Goal: Transaction & Acquisition: Download file/media

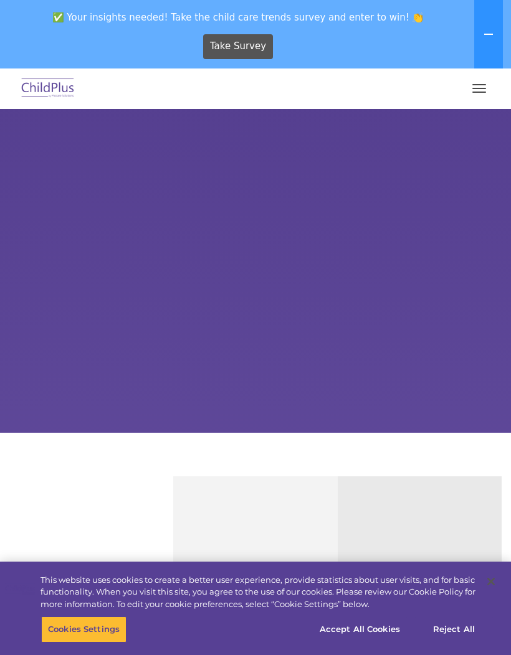
select select "MEDIUM"
click at [485, 85] on button "button" at bounding box center [479, 88] width 26 height 20
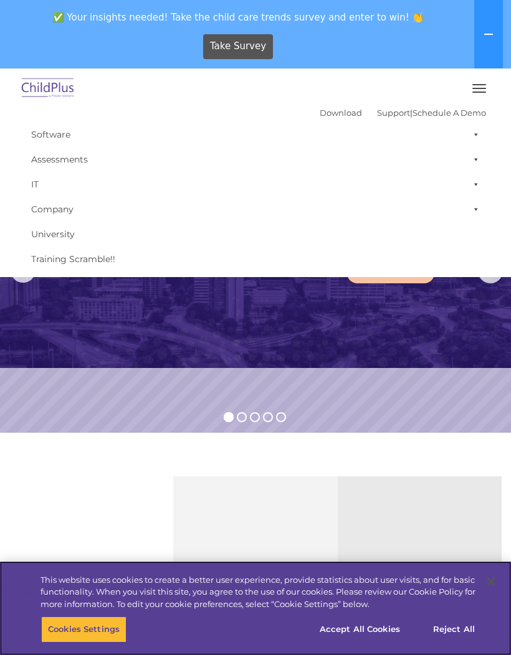
click at [361, 619] on button "Accept All Cookies" at bounding box center [360, 630] width 94 height 26
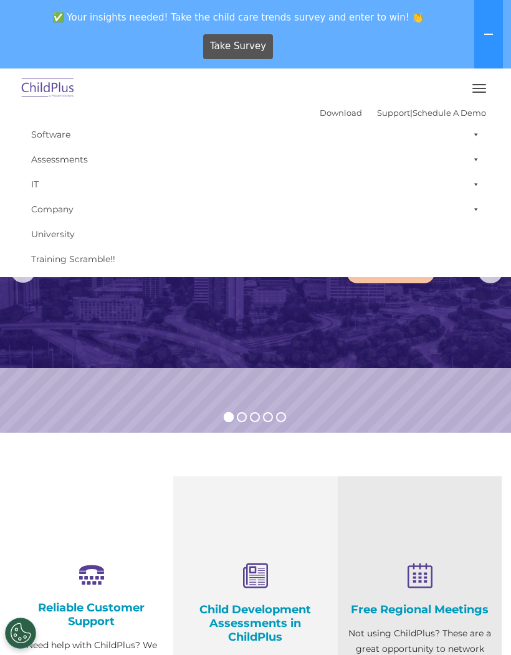
click at [471, 67] on div "✅ Your insights needed! Take the child care trends survey and enter to win! 👏 T…" at bounding box center [238, 35] width 476 height 68
click at [475, 96] on button "button" at bounding box center [479, 88] width 26 height 20
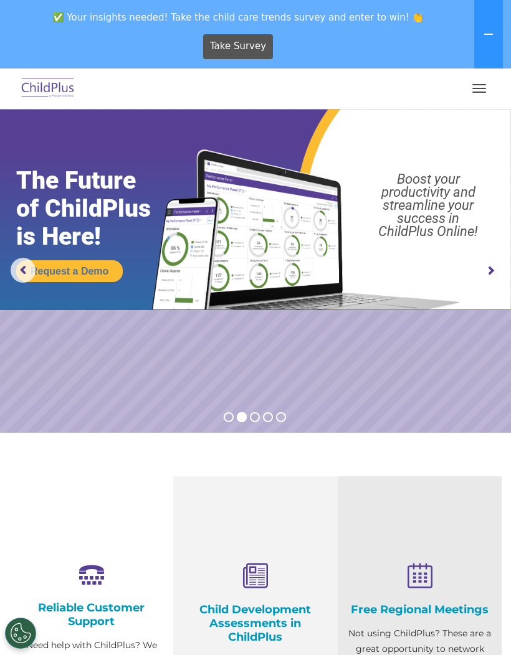
click at [484, 36] on icon at bounding box center [488, 34] width 10 height 10
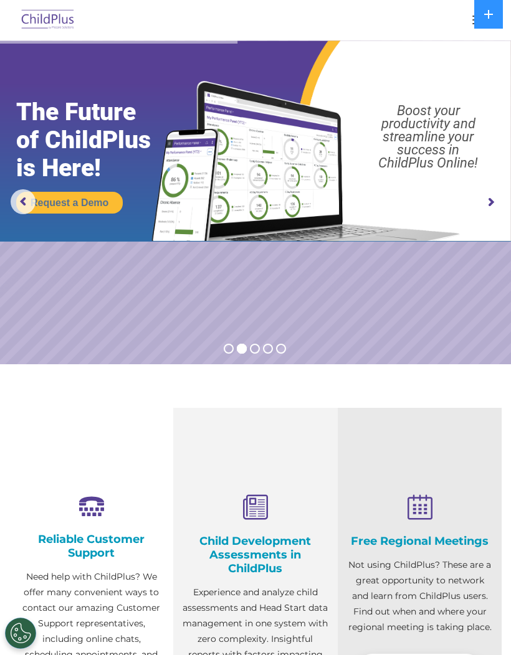
click at [38, 22] on img at bounding box center [48, 20] width 59 height 29
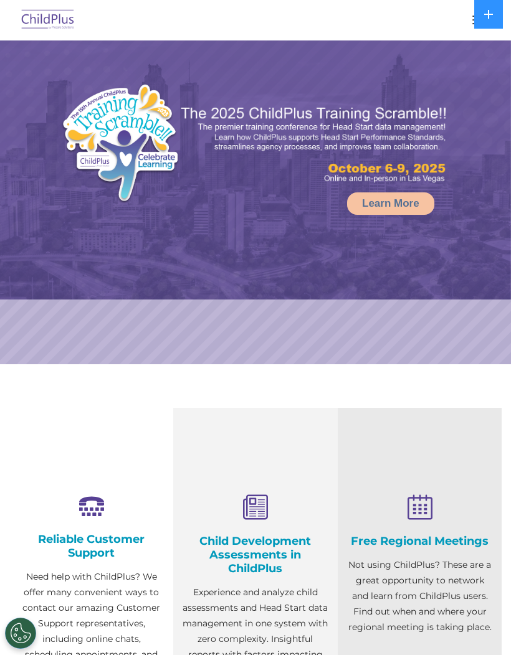
select select "MEDIUM"
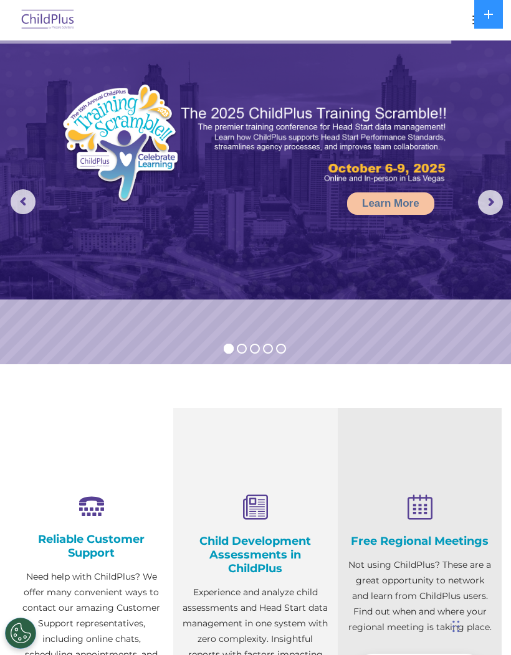
click at [61, 24] on img at bounding box center [48, 20] width 59 height 29
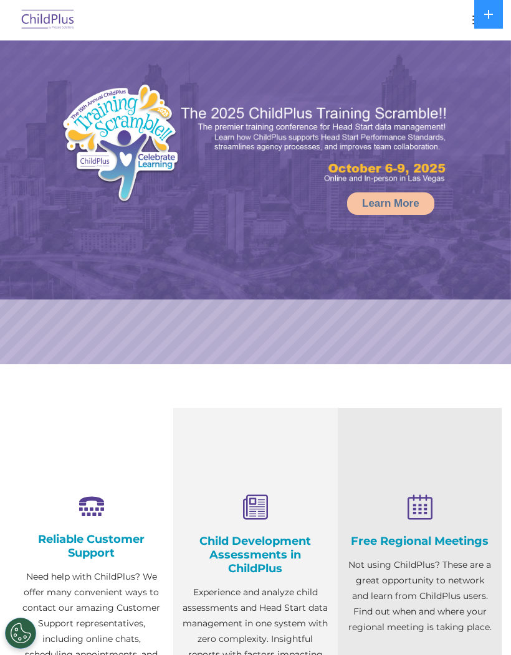
select select "MEDIUM"
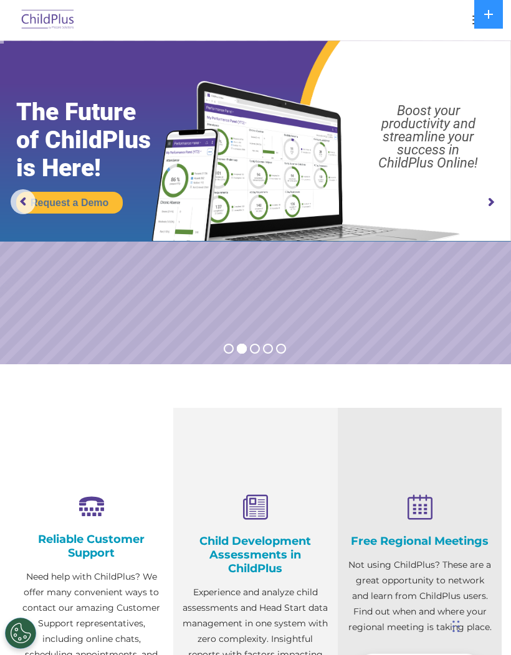
click at [467, 14] on button "button" at bounding box center [479, 20] width 26 height 20
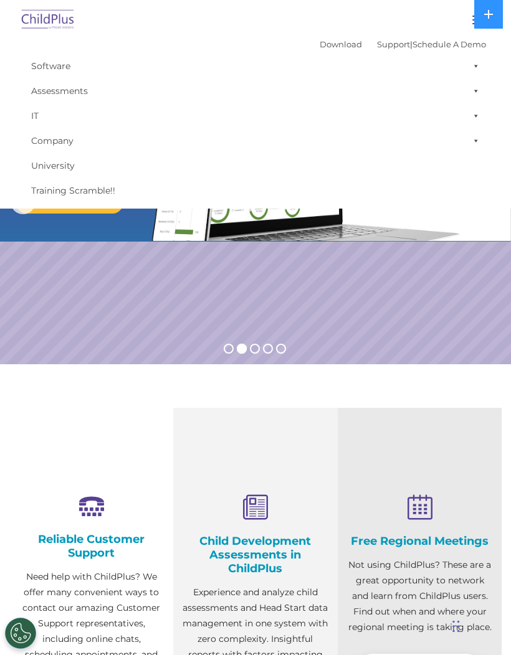
click at [337, 40] on link "Download" at bounding box center [341, 44] width 42 height 10
click at [339, 44] on link "Download" at bounding box center [341, 44] width 42 height 10
